Goal: Use online tool/utility: Utilize a website feature to perform a specific function

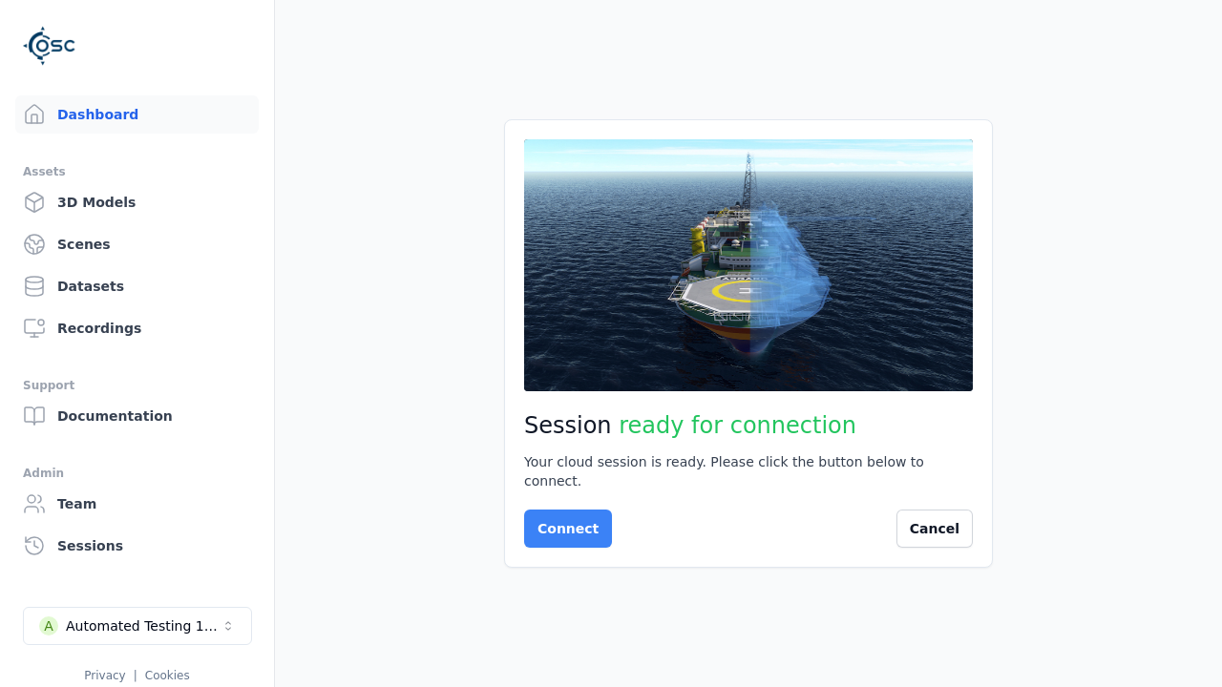
click at [562, 519] on button "Connect" at bounding box center [568, 529] width 88 height 38
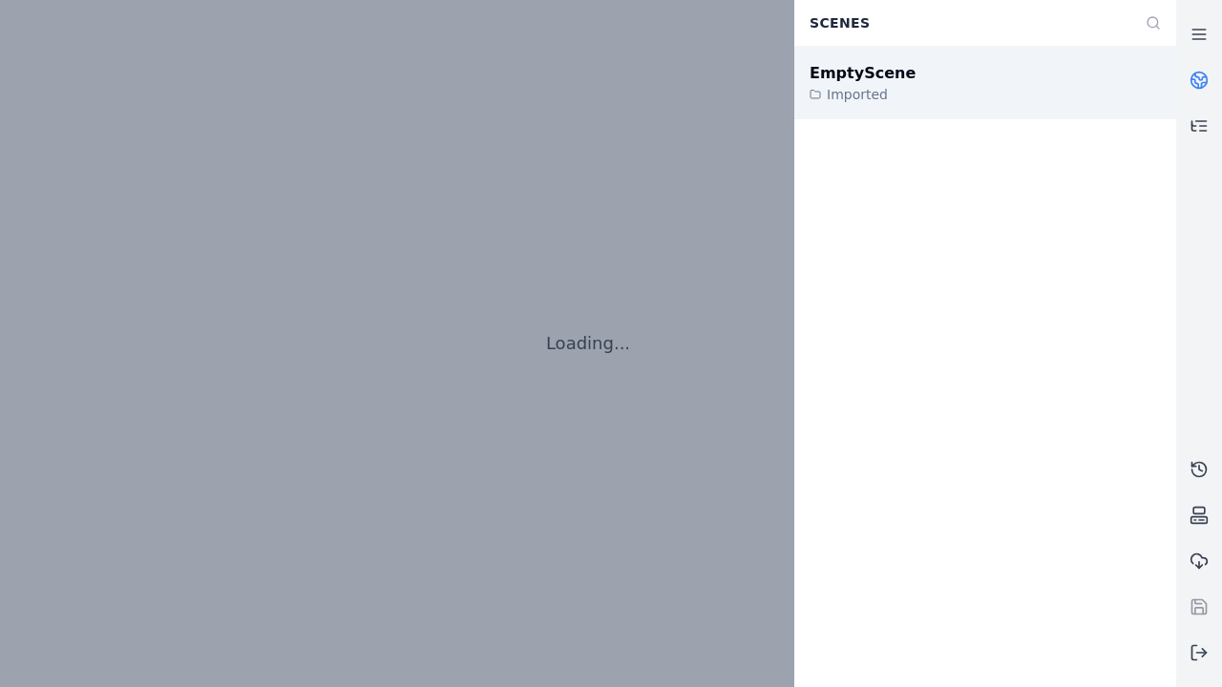
click at [852, 73] on div "EmptyScene" at bounding box center [863, 73] width 106 height 23
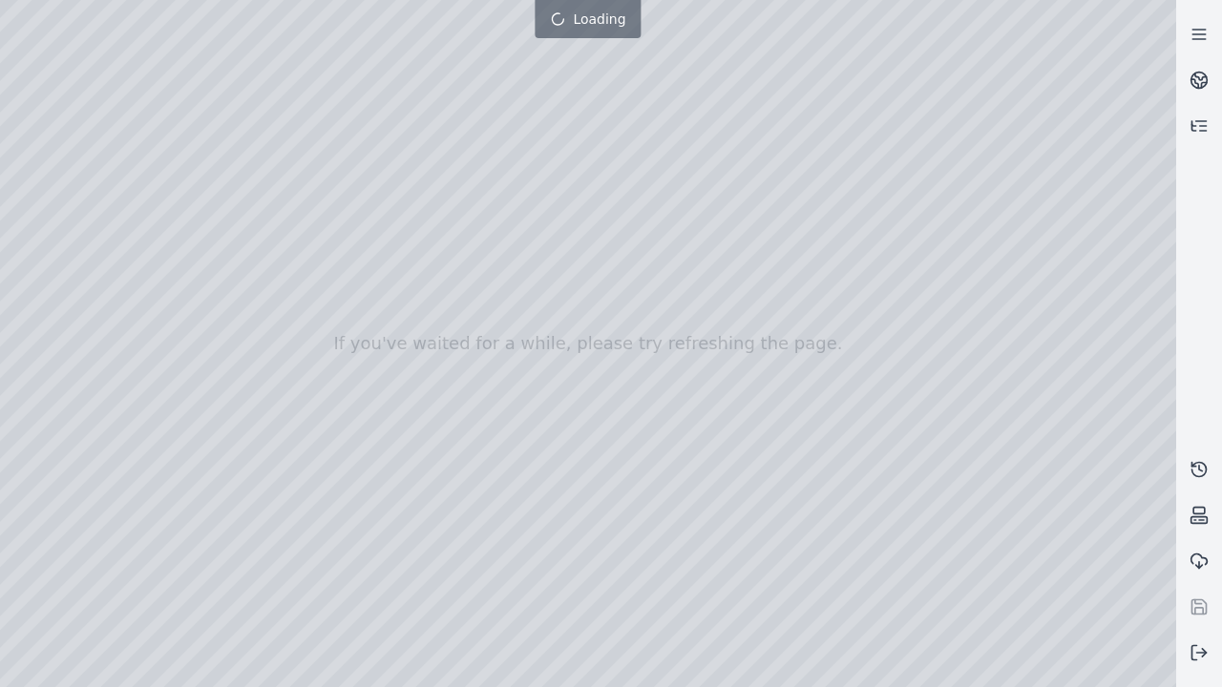
click at [5, 5] on div at bounding box center [588, 343] width 1176 height 687
click at [1077, 673] on div at bounding box center [588, 343] width 1176 height 687
